Goal: Information Seeking & Learning: Learn about a topic

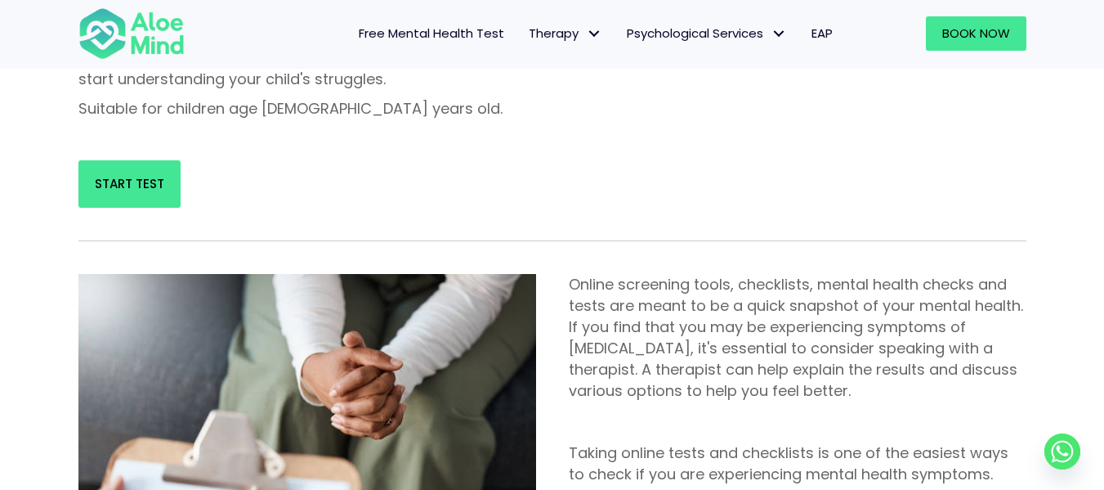
scroll to position [817, 0]
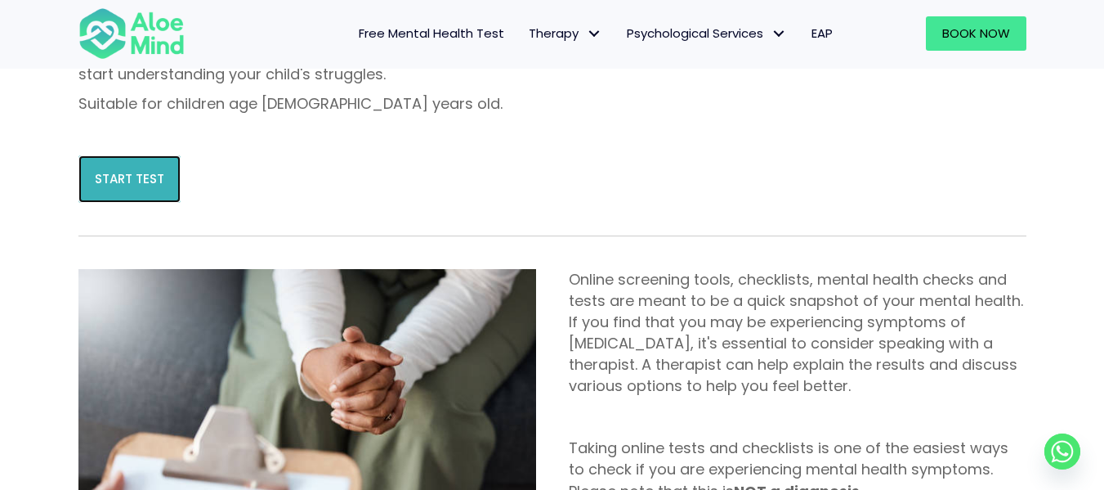
click at [147, 155] on link "Start Test" at bounding box center [129, 178] width 102 height 47
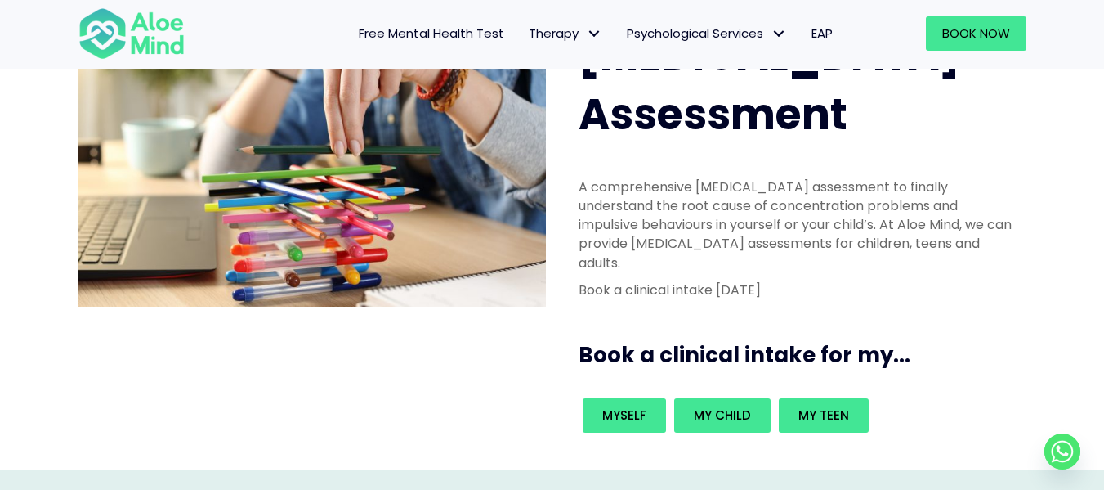
scroll to position [163, 0]
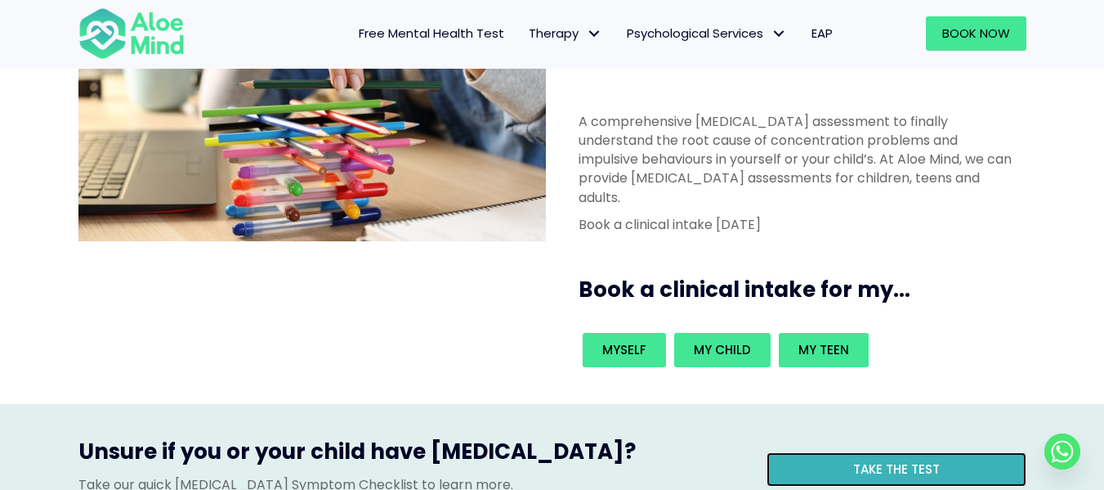
click at [974, 452] on link "Take the test" at bounding box center [897, 469] width 260 height 34
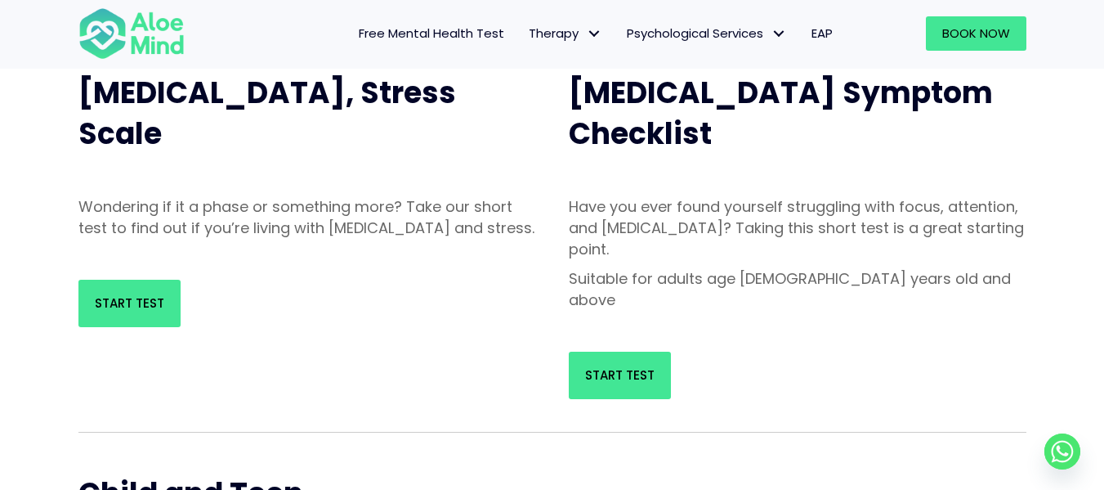
scroll to position [163, 0]
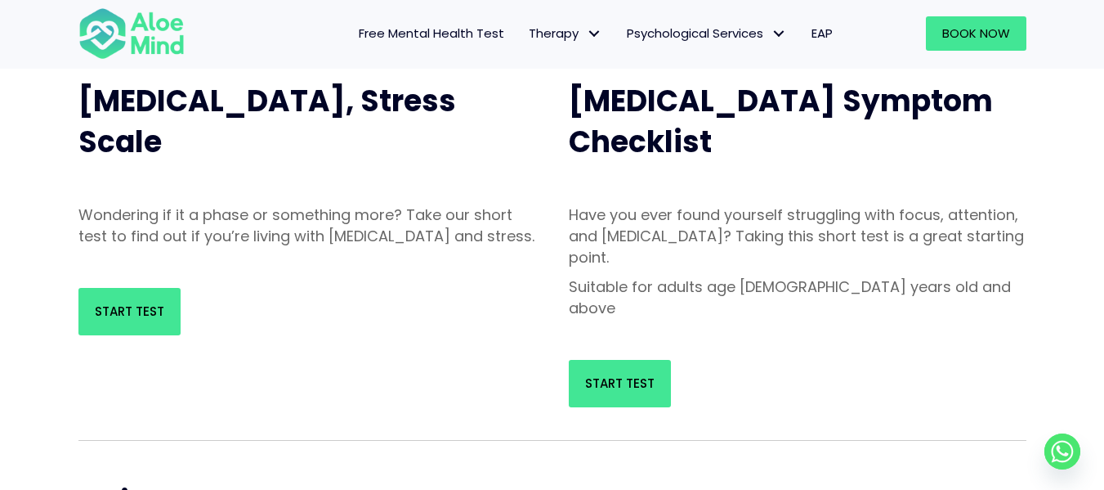
scroll to position [163, 0]
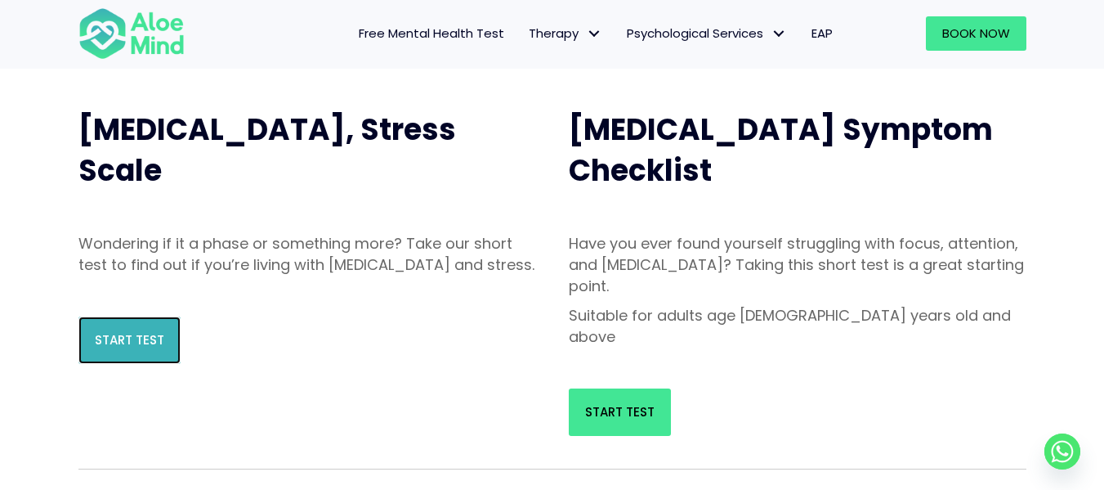
click at [151, 348] on span "Start Test" at bounding box center [129, 339] width 69 height 17
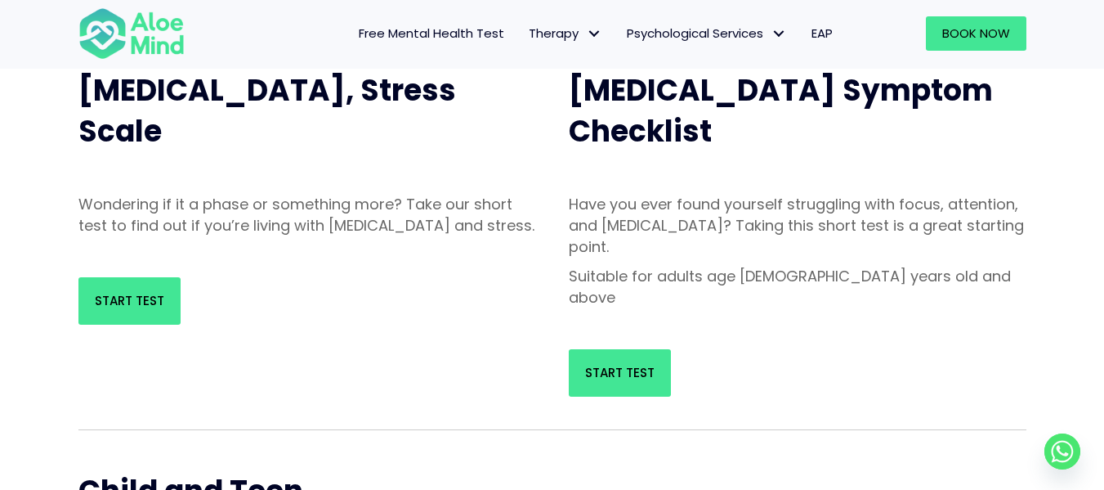
scroll to position [82, 0]
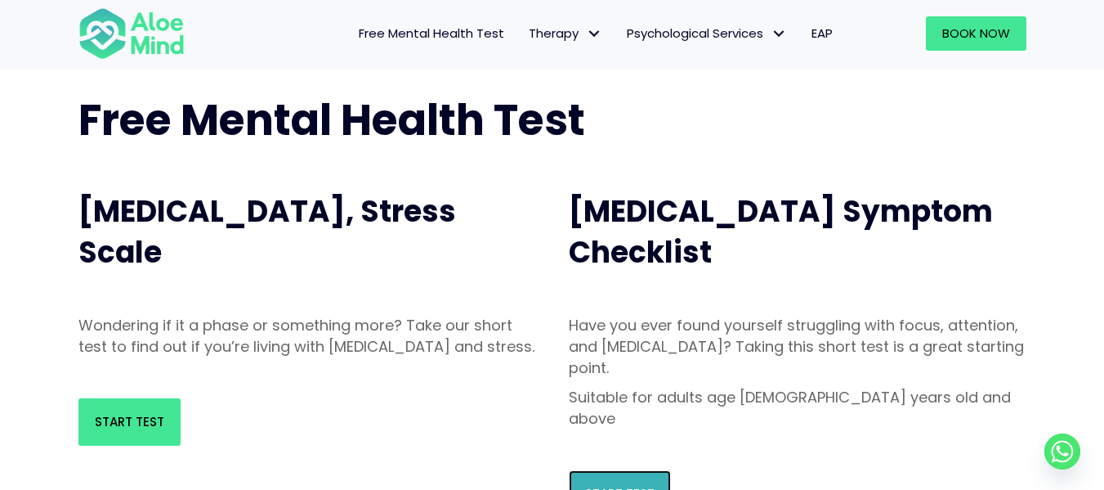
click at [632, 485] on span "Start Test" at bounding box center [619, 493] width 69 height 17
